Goal: Find specific page/section: Find specific page/section

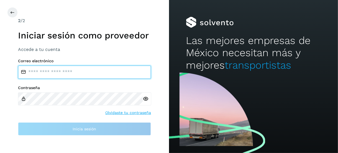
type input "**********"
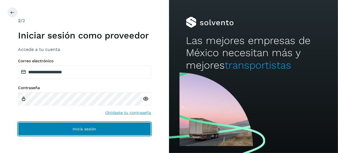
click at [114, 130] on button "Inicia sesión" at bounding box center [84, 128] width 133 height 13
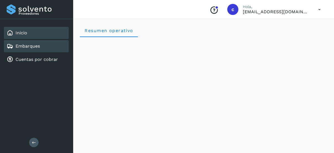
click at [27, 47] on link "Embarques" at bounding box center [28, 45] width 24 height 5
